Goal: Information Seeking & Learning: Learn about a topic

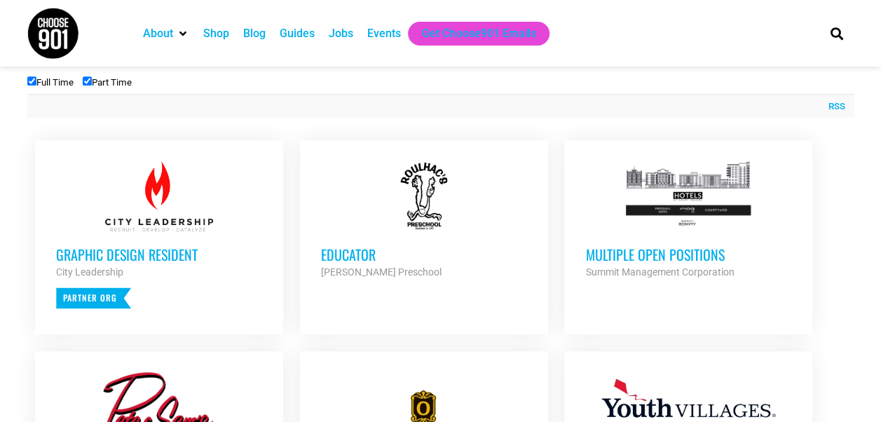
scroll to position [474, 0]
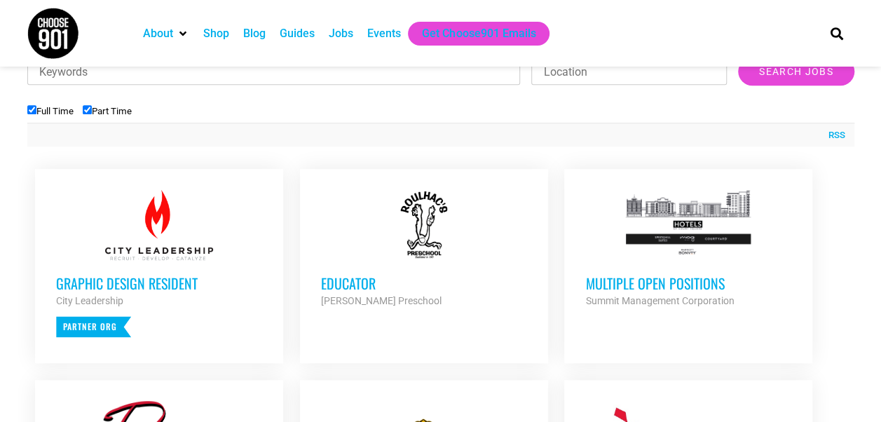
click at [627, 282] on h3 "Multiple Open Positions" at bounding box center [688, 283] width 206 height 18
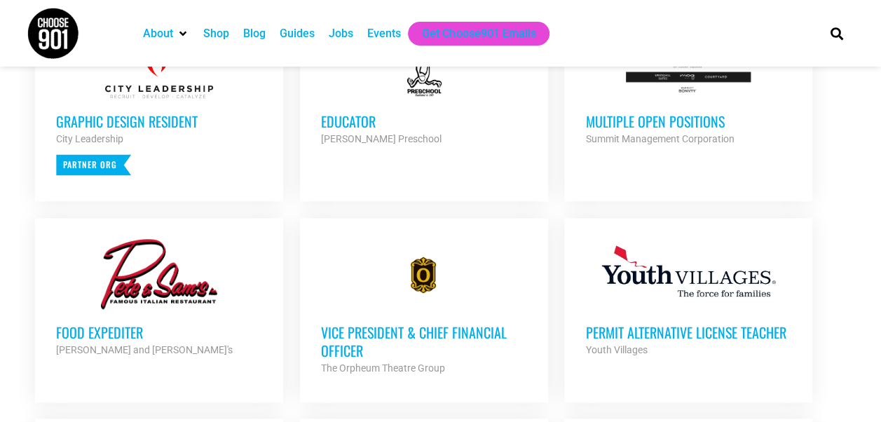
scroll to position [615, 0]
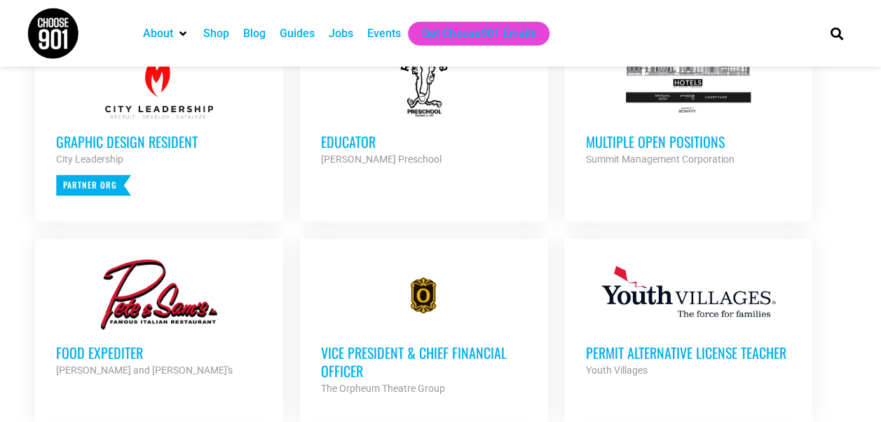
click at [656, 136] on h3 "Multiple Open Positions" at bounding box center [688, 141] width 206 height 18
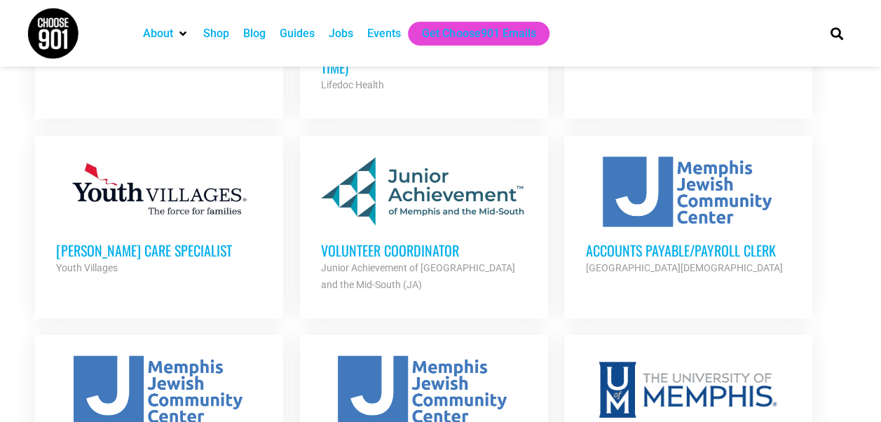
scroll to position [1316, 0]
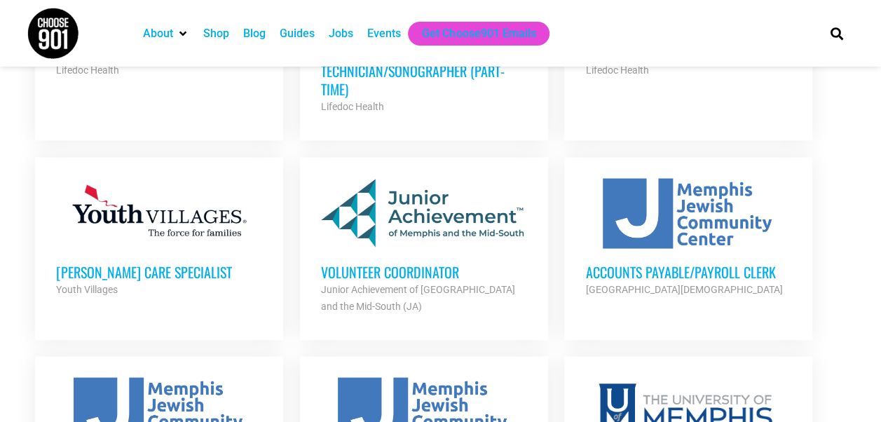
click at [371, 262] on h3 "Volunteer Coordinator" at bounding box center [424, 271] width 206 height 18
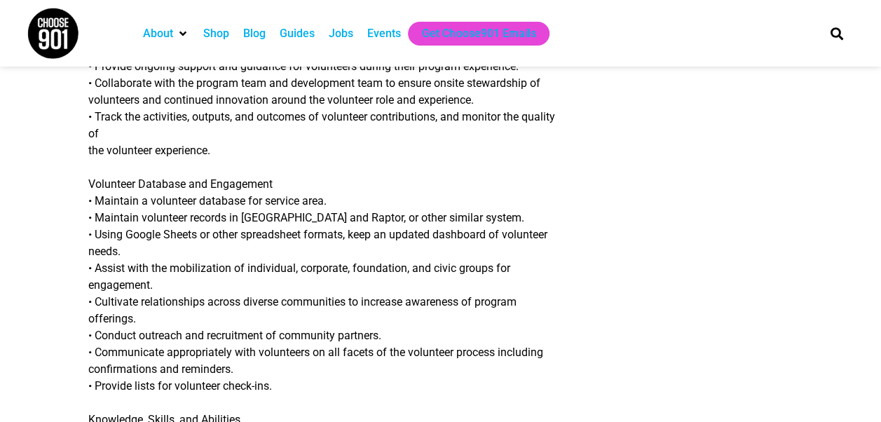
scroll to position [911, 0]
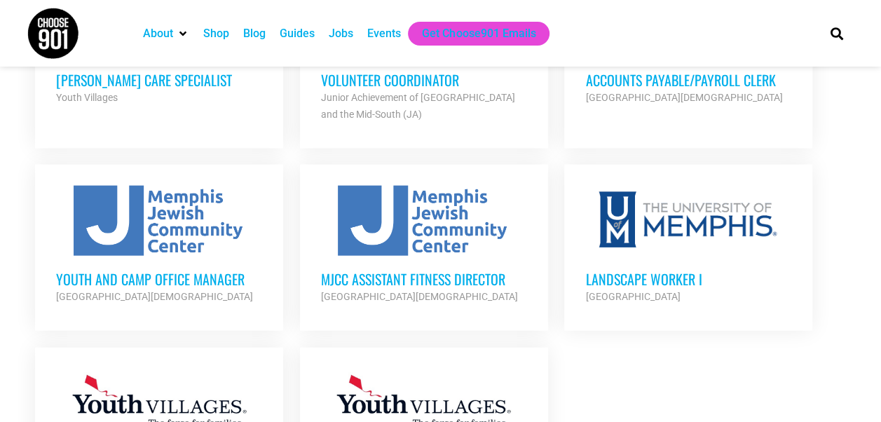
scroll to position [1597, 0]
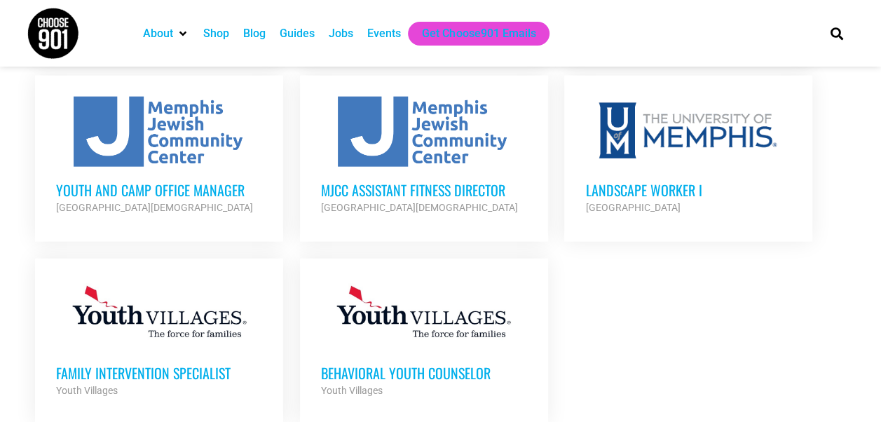
click at [171, 181] on h3 "Youth and Camp Office Manager" at bounding box center [159, 190] width 206 height 18
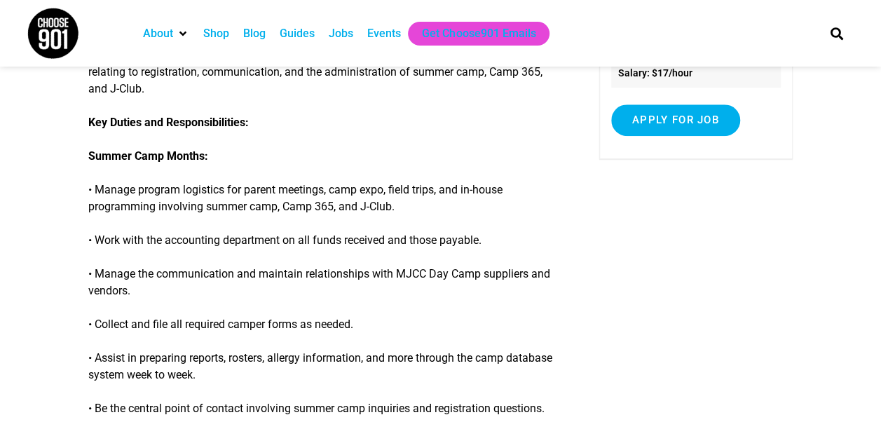
scroll to position [280, 0]
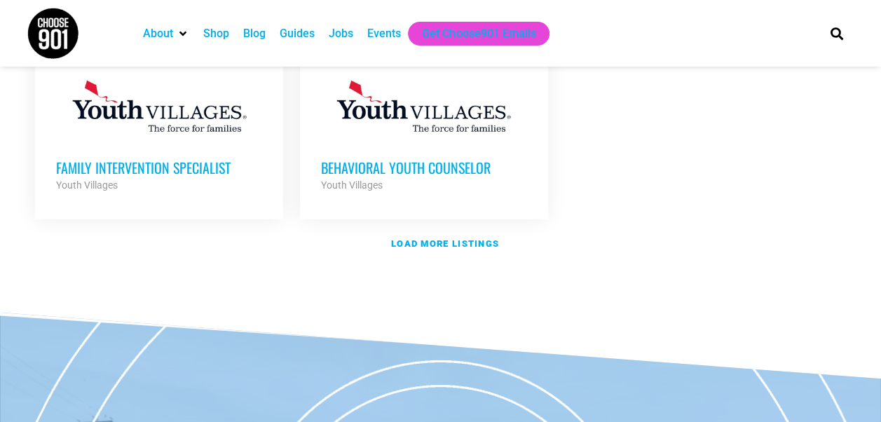
scroll to position [1807, 0]
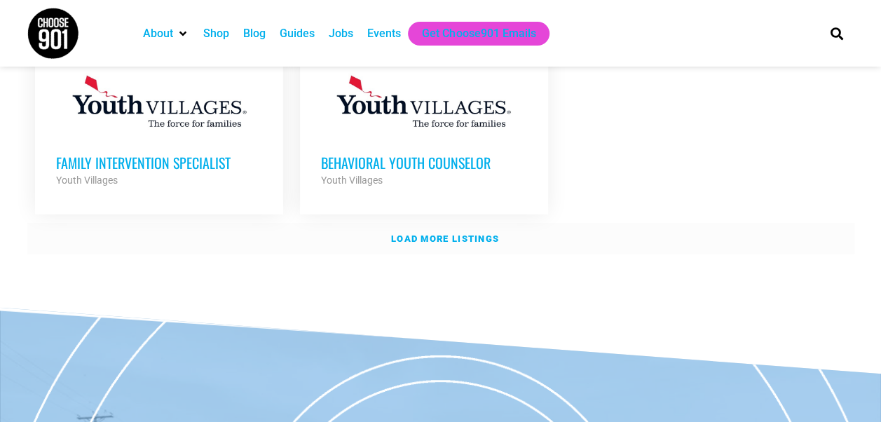
click at [447, 233] on strong "Load more listings" at bounding box center [445, 238] width 108 height 11
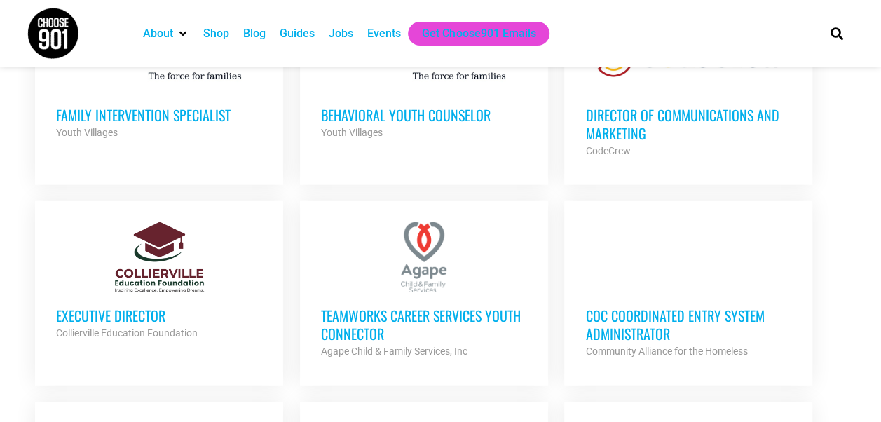
scroll to position [1877, 0]
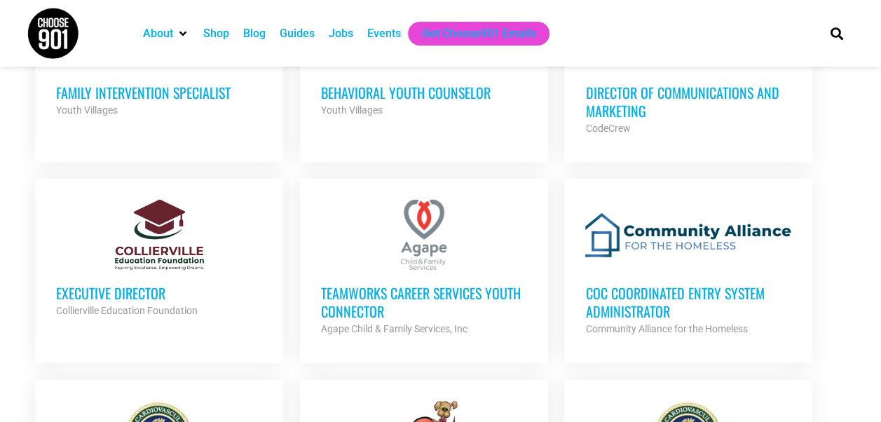
click at [416, 284] on h3 "TeamWorks Career Services Youth Connector" at bounding box center [424, 302] width 206 height 36
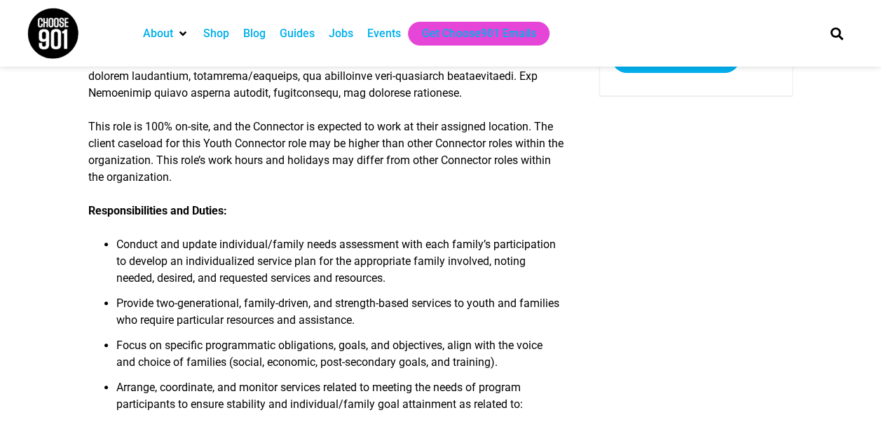
scroll to position [350, 0]
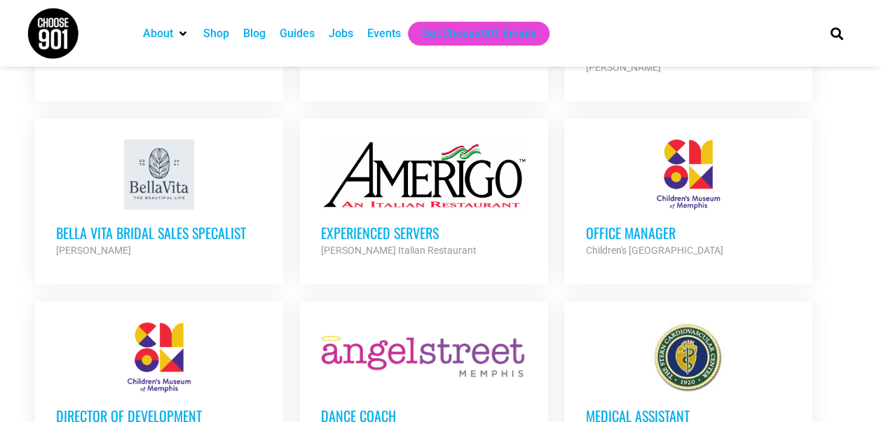
scroll to position [2578, 0]
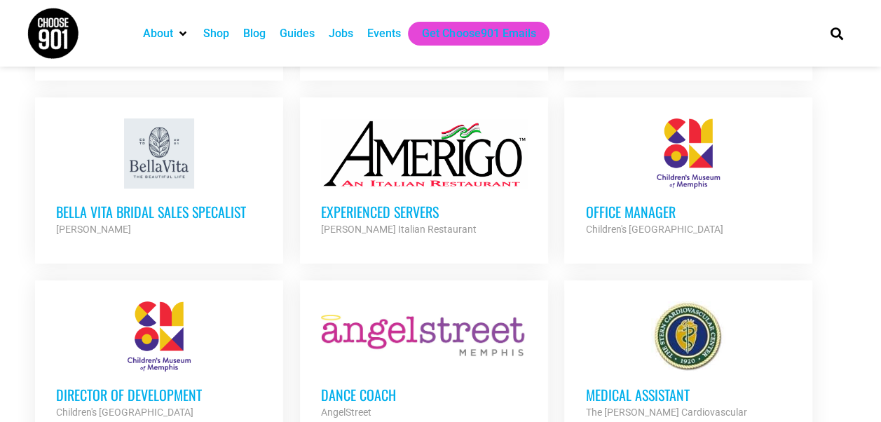
click at [626, 203] on h3 "Office Manager" at bounding box center [688, 212] width 206 height 18
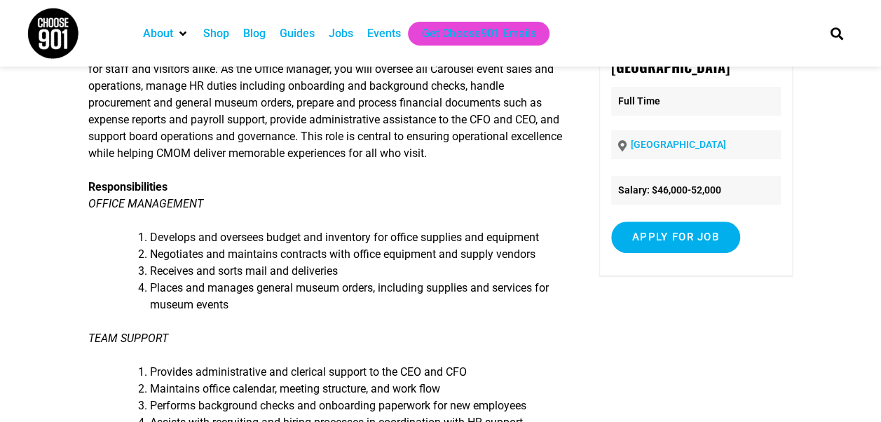
scroll to position [70, 0]
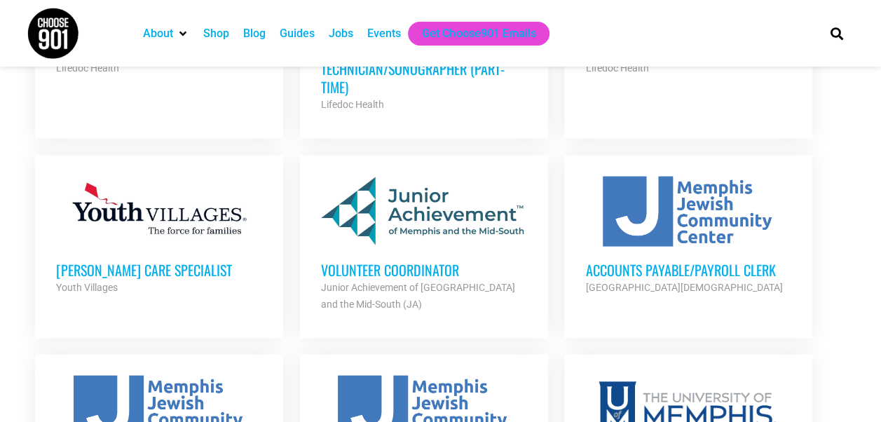
scroll to position [1316, 0]
